Goal: Book appointment/travel/reservation

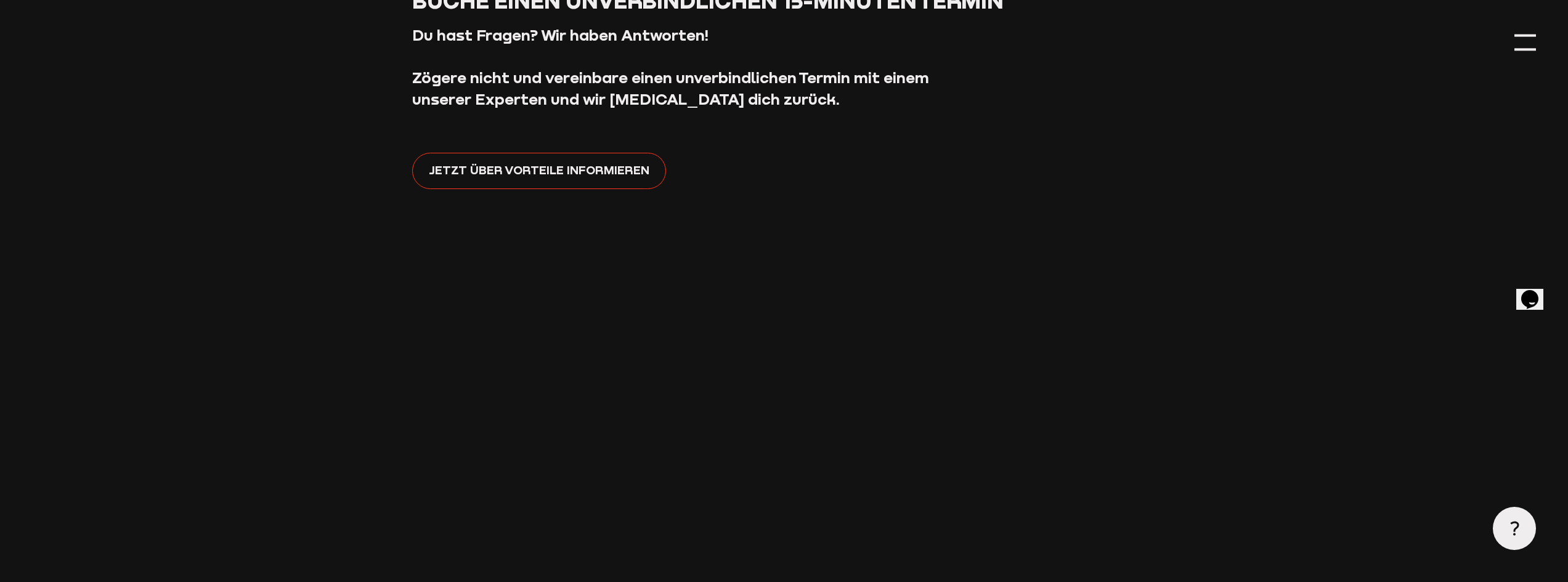
scroll to position [308, 0]
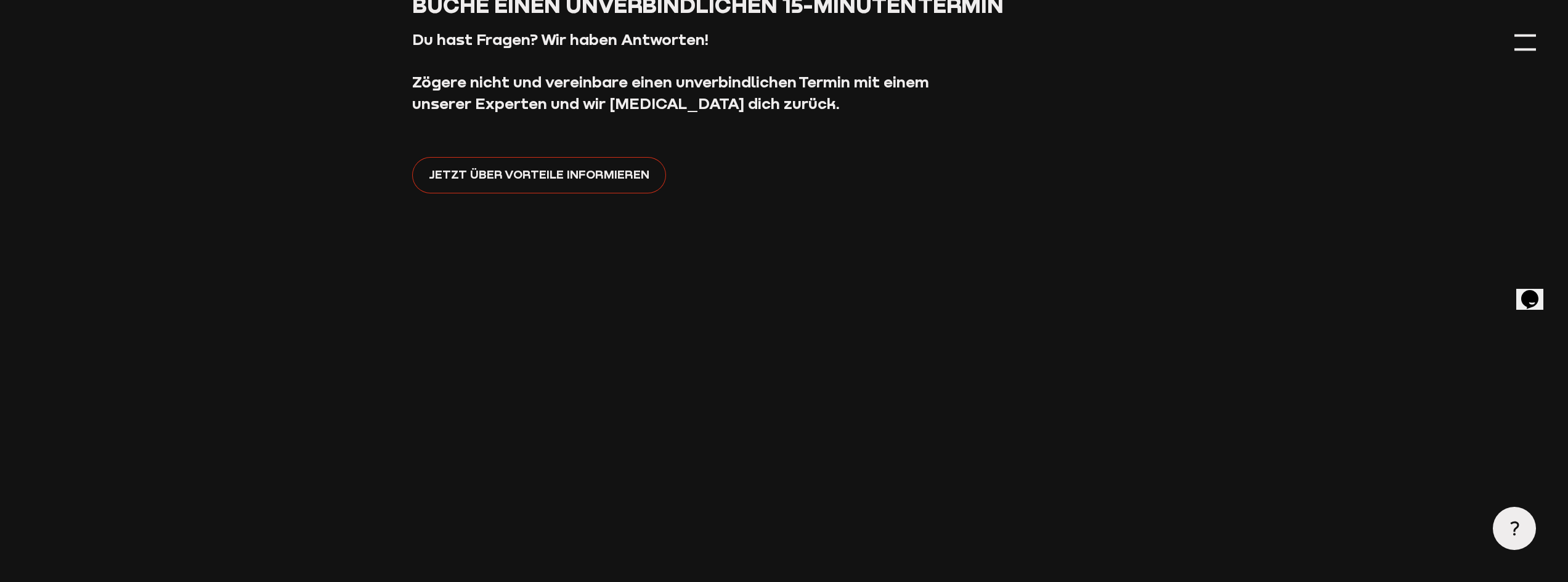
click at [457, 173] on span "Jetzt über Vorteile informieren" at bounding box center [539, 175] width 220 height 19
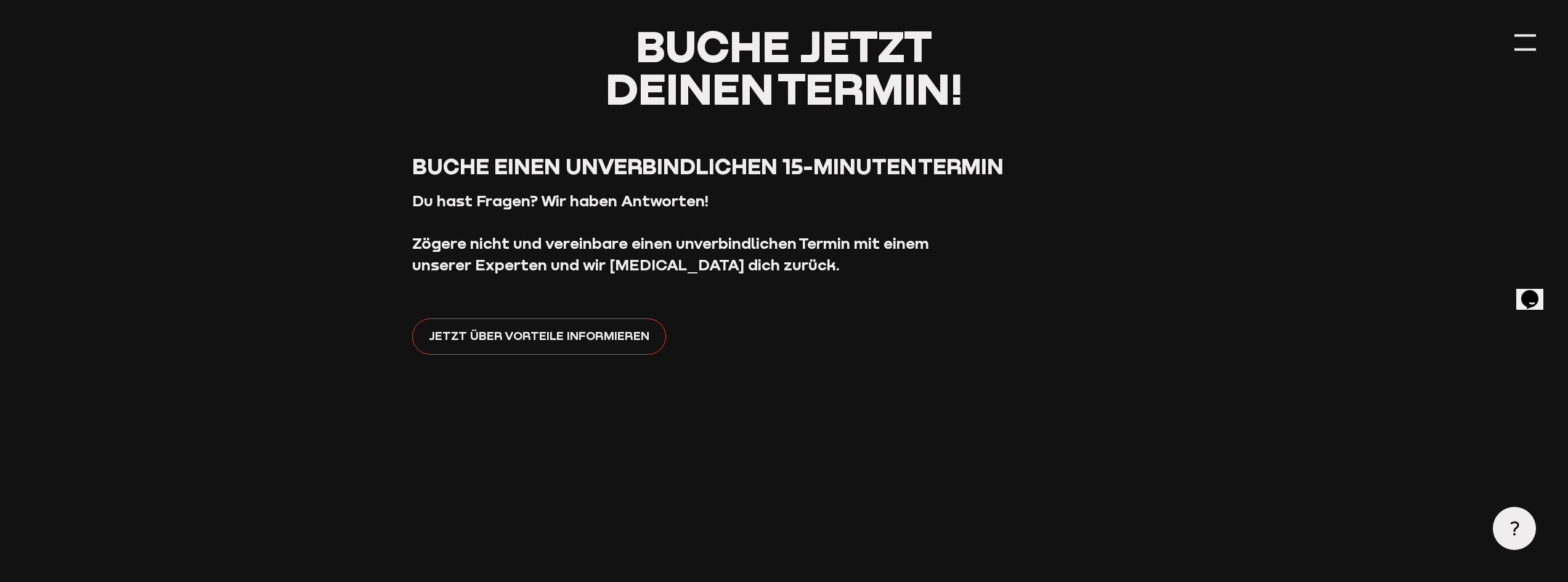
scroll to position [0, 0]
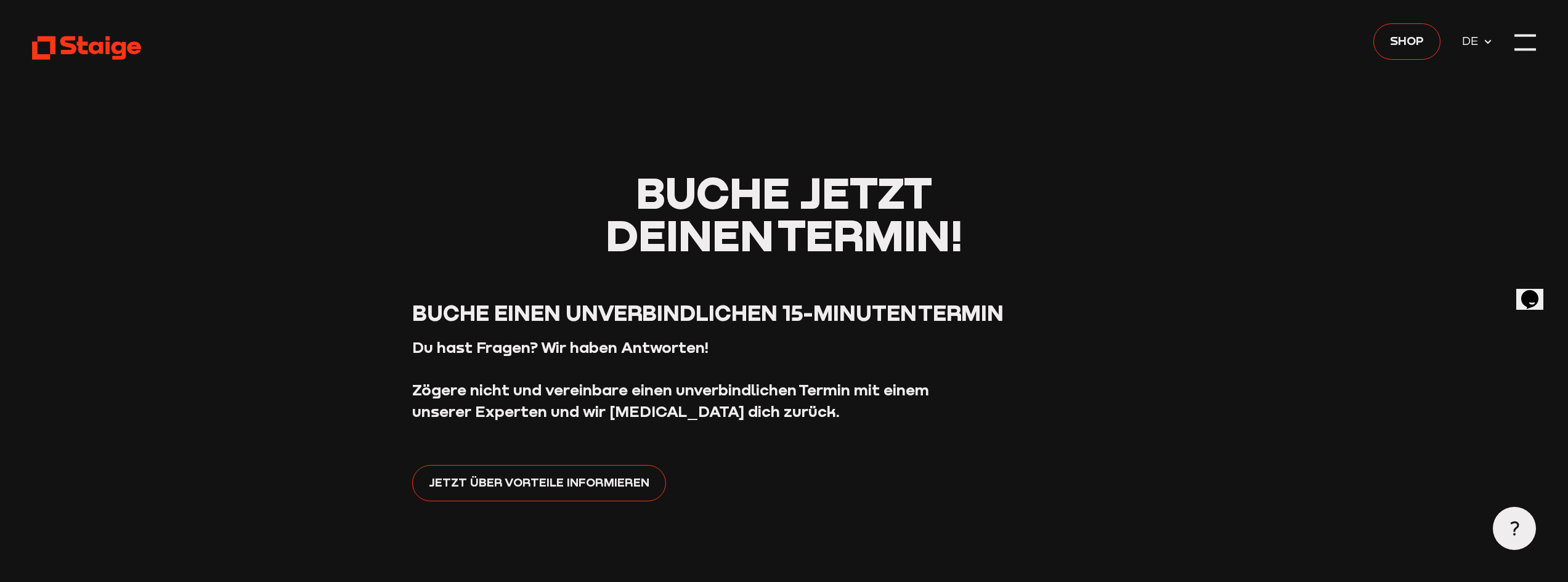
click at [115, 53] on use at bounding box center [86, 48] width 109 height 23
click at [497, 485] on span "Jetzt über Vorteile informieren" at bounding box center [539, 482] width 220 height 19
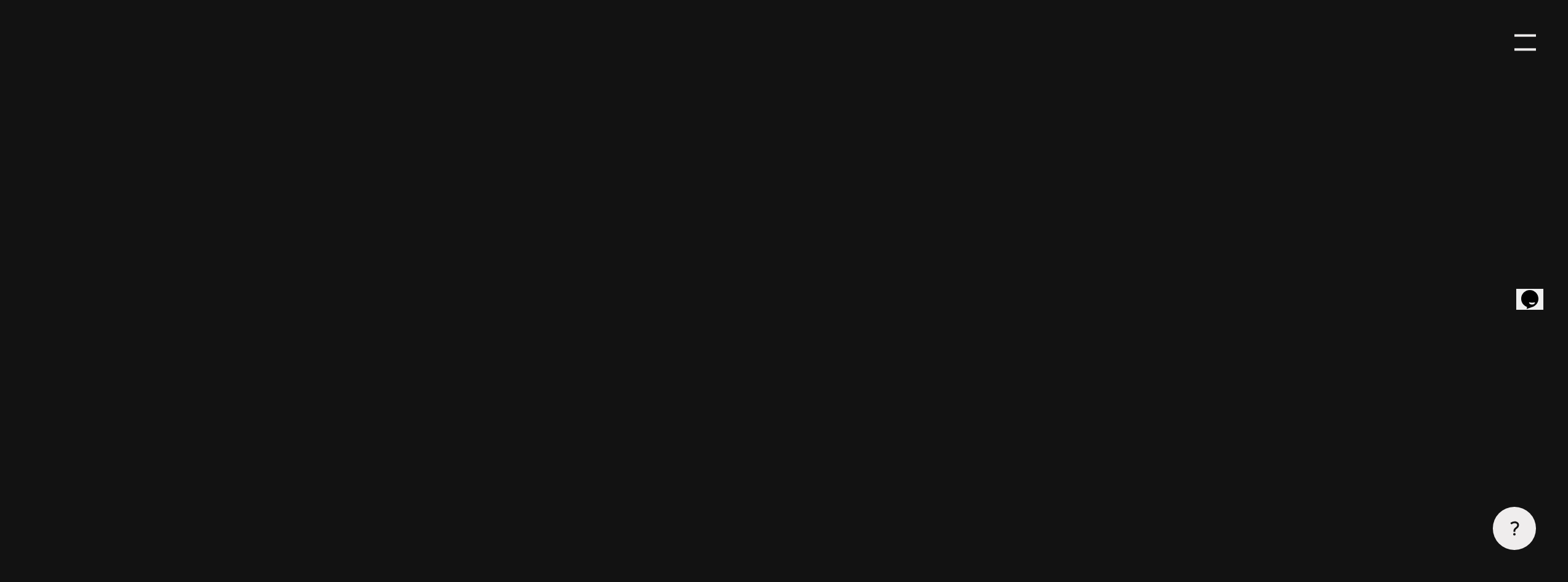
scroll to position [616, 0]
